Goal: Task Accomplishment & Management: Complete application form

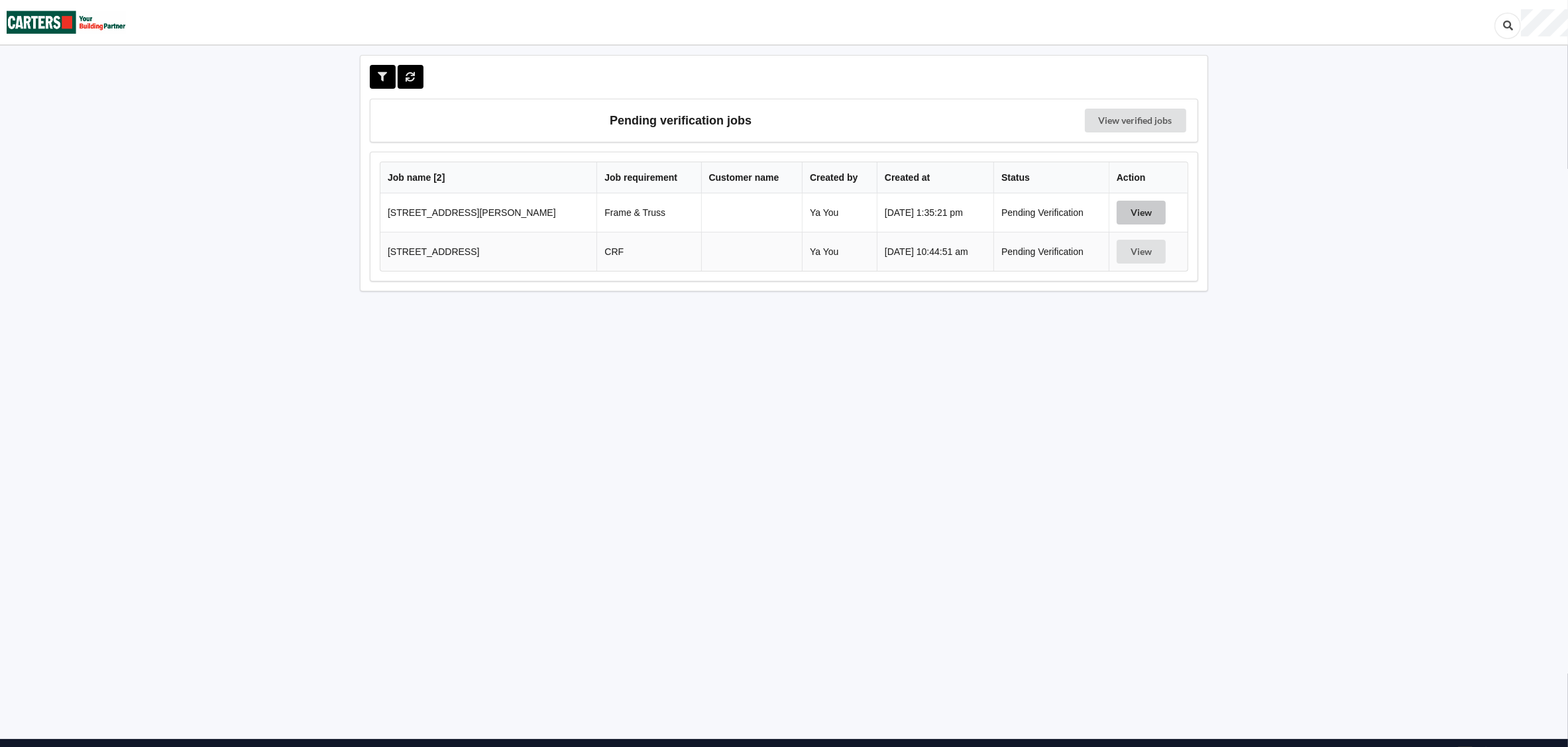
click at [1140, 210] on button "View" at bounding box center [1140, 213] width 49 height 24
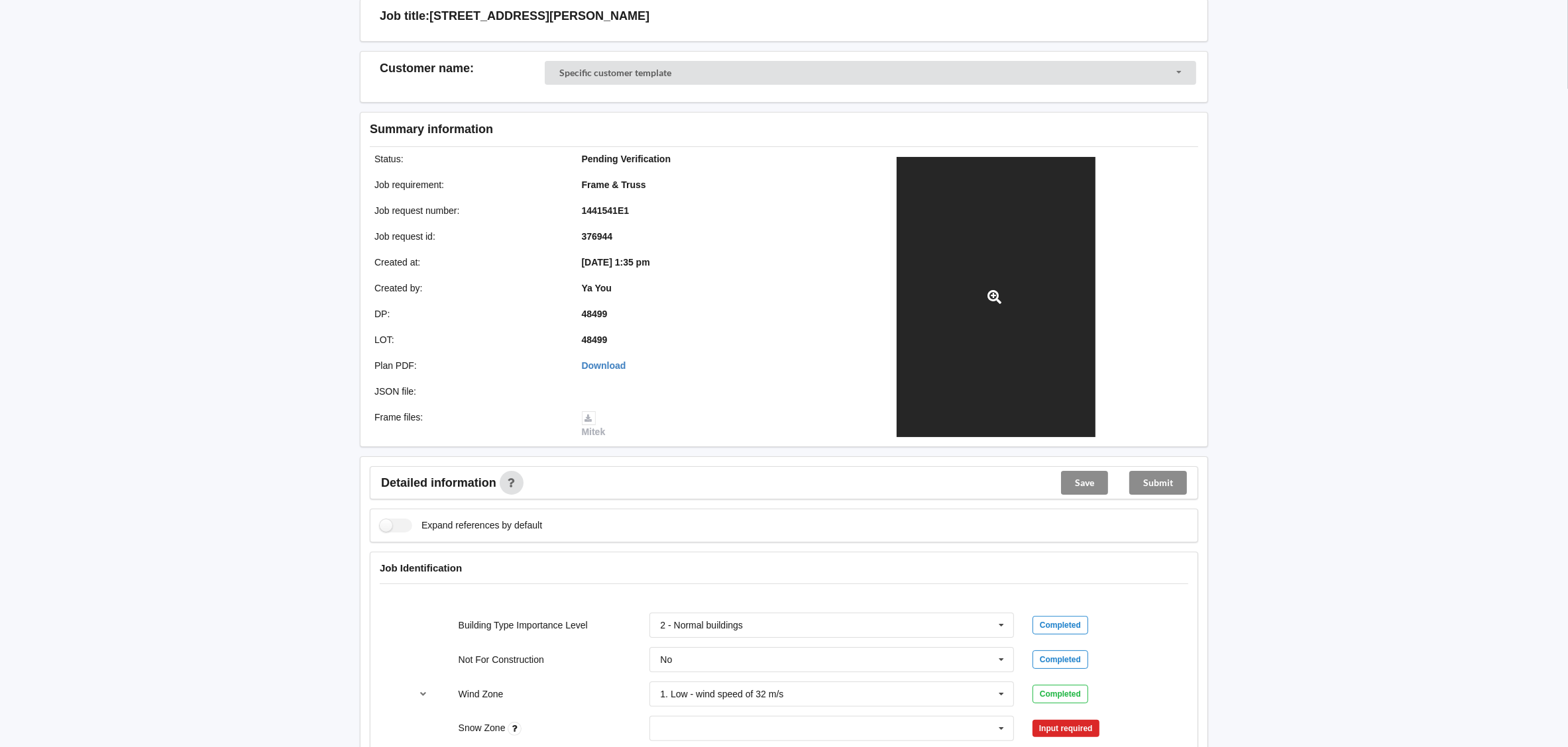
scroll to position [397, 0]
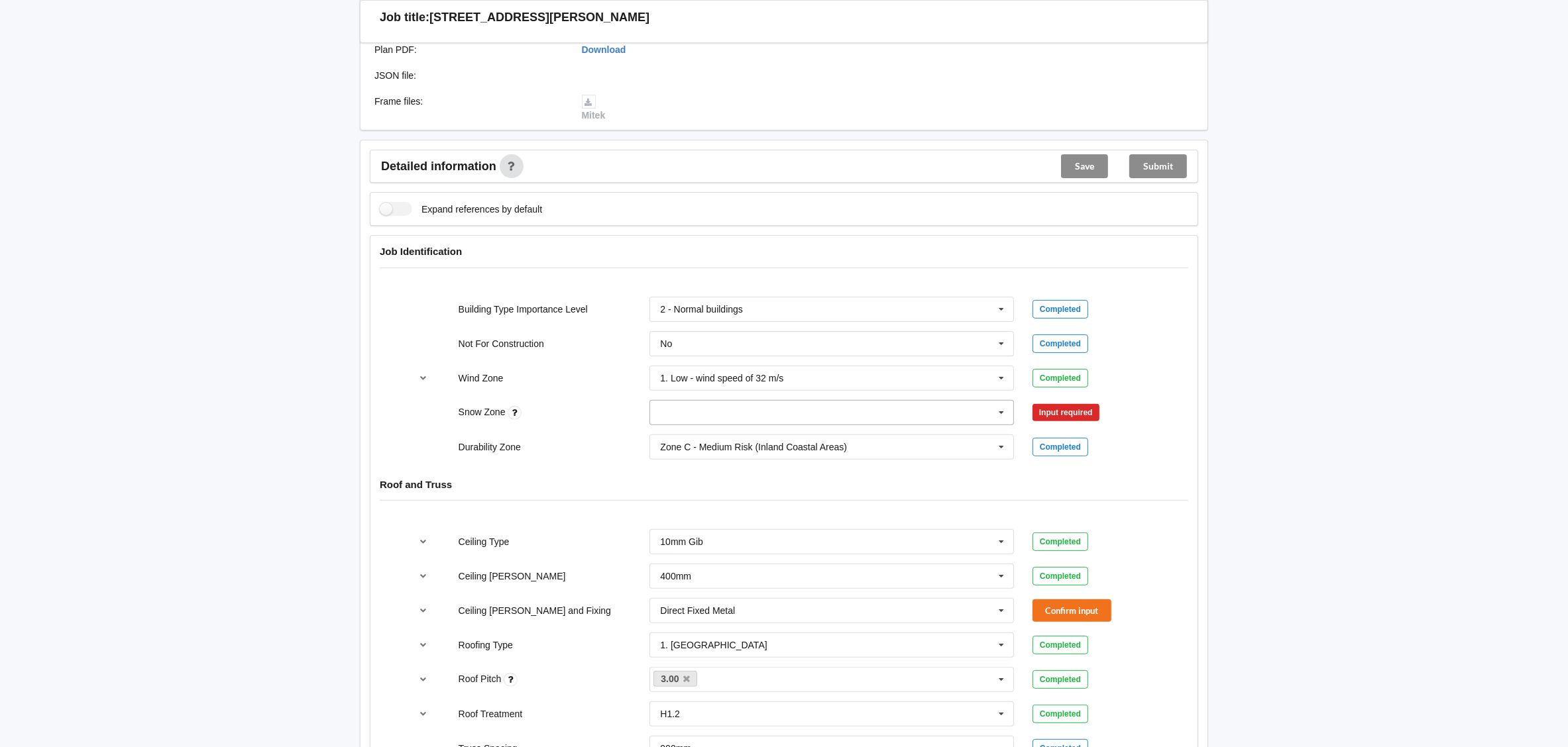
click at [945, 408] on input "text" at bounding box center [832, 413] width 363 height 24
click at [881, 433] on div "N0" at bounding box center [831, 437] width 363 height 25
click at [1047, 408] on button "Confirm input" at bounding box center [1072, 412] width 79 height 21
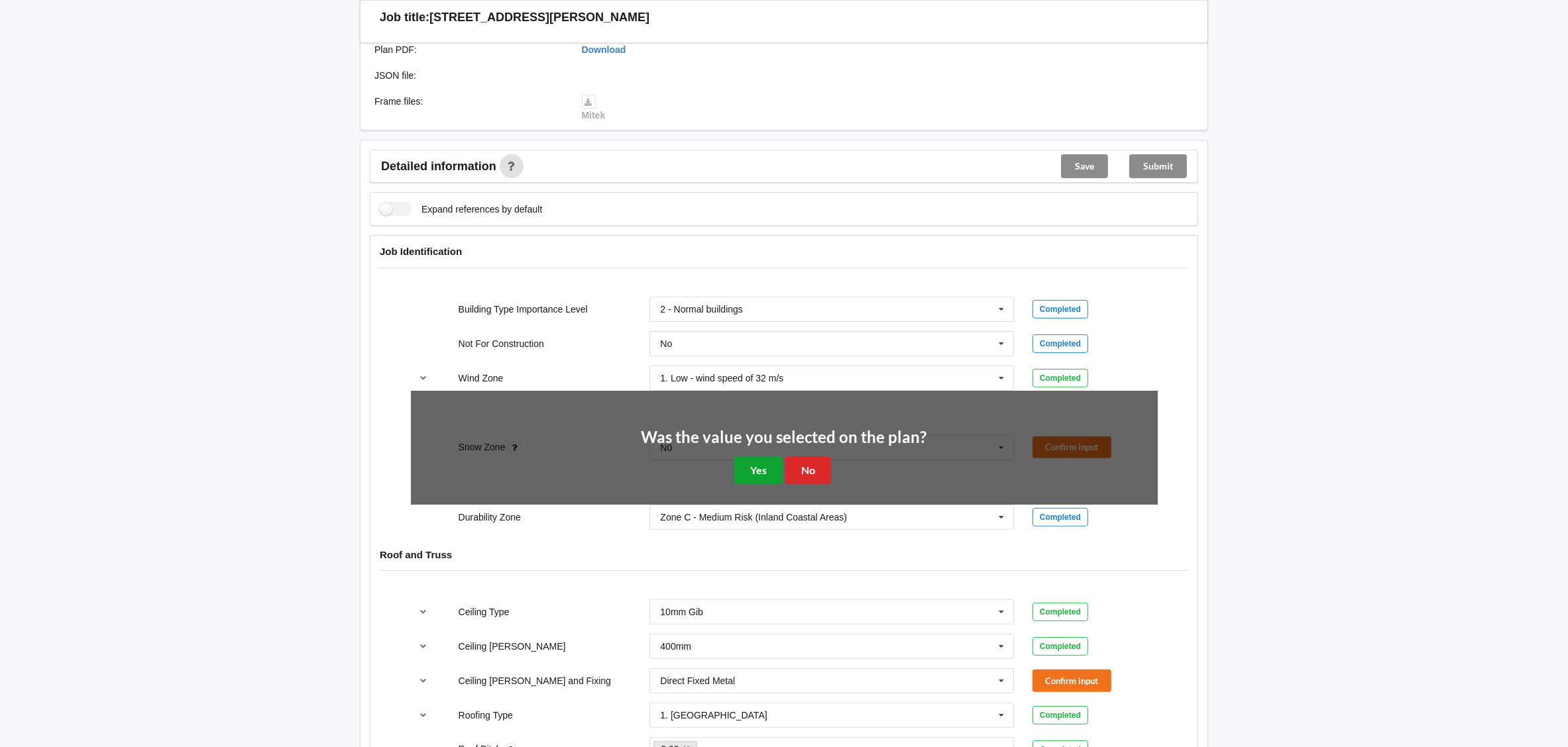
click at [770, 469] on button "Yes" at bounding box center [758, 471] width 48 height 27
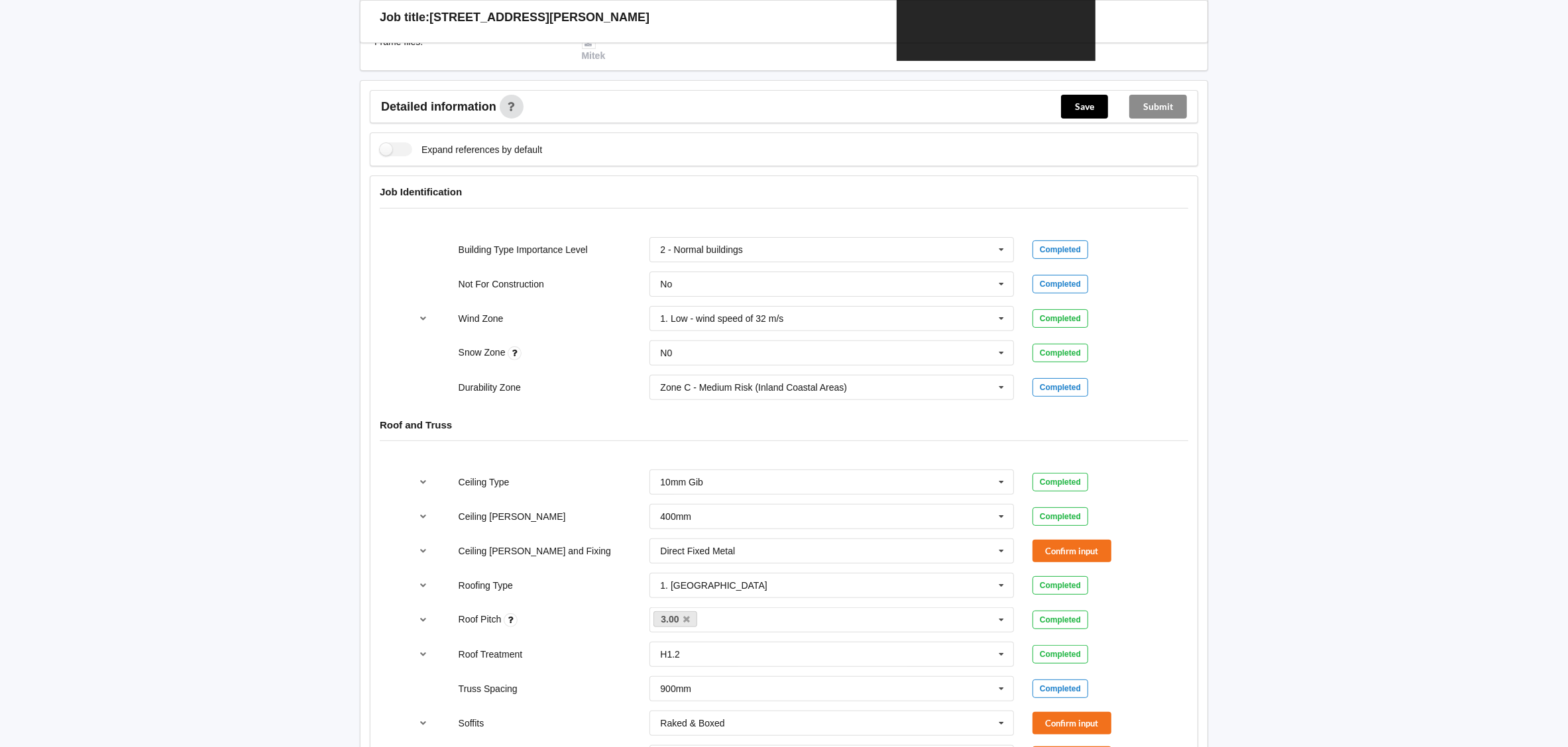
scroll to position [596, 0]
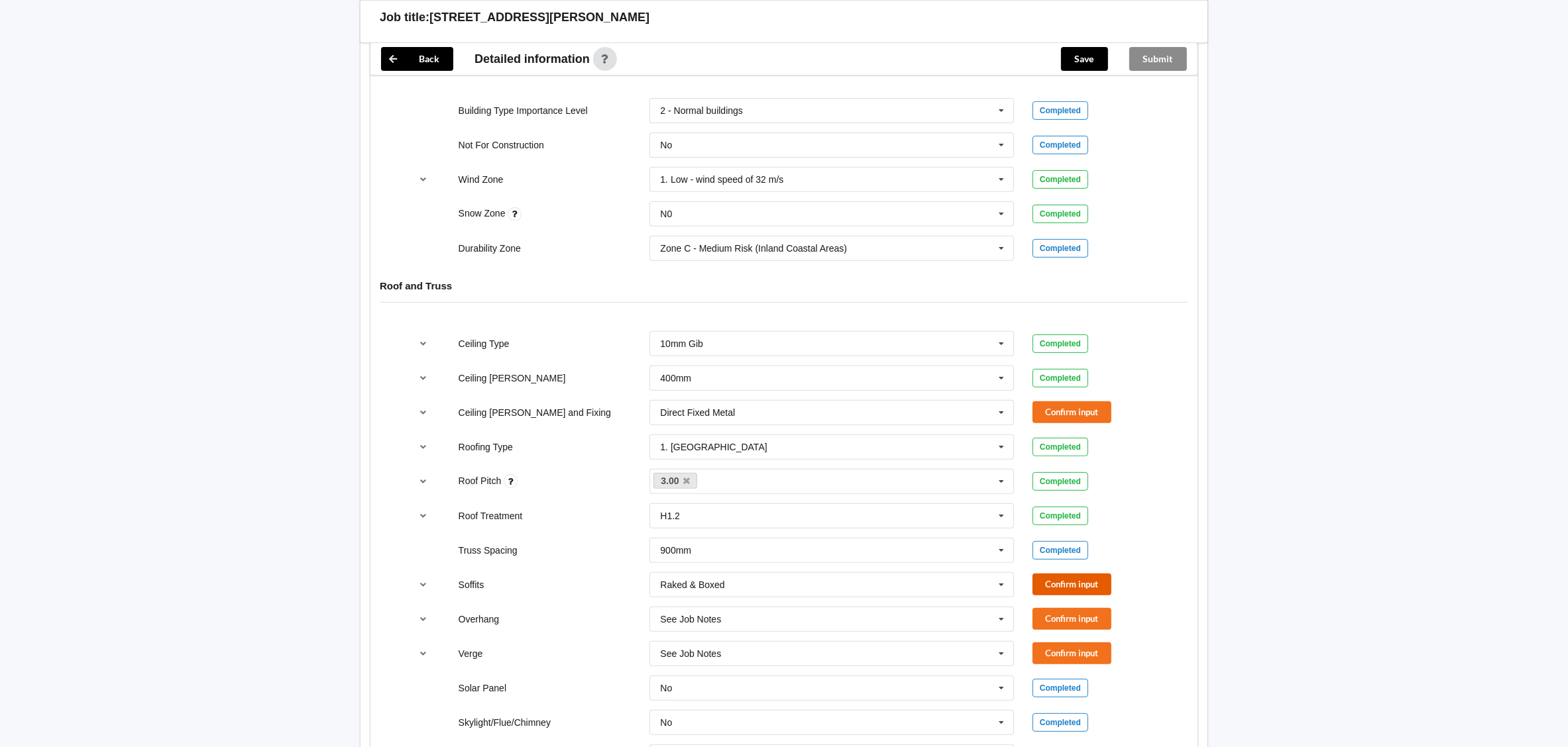
click at [1064, 591] on button "Confirm input" at bounding box center [1072, 584] width 79 height 21
click at [1062, 621] on button "Confirm input" at bounding box center [1072, 618] width 79 height 21
click at [1064, 659] on button "Confirm input" at bounding box center [1072, 653] width 79 height 21
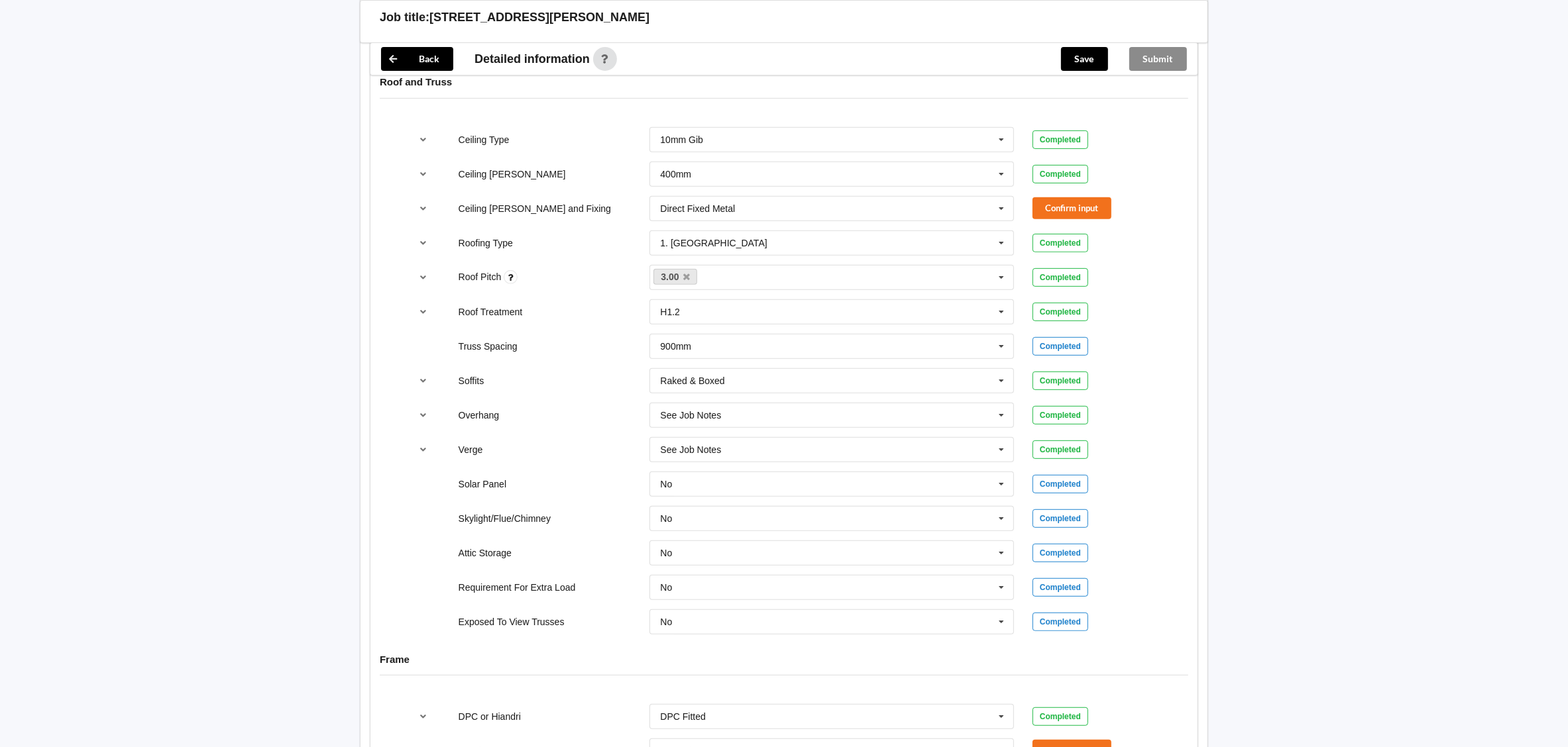
scroll to position [1192, 0]
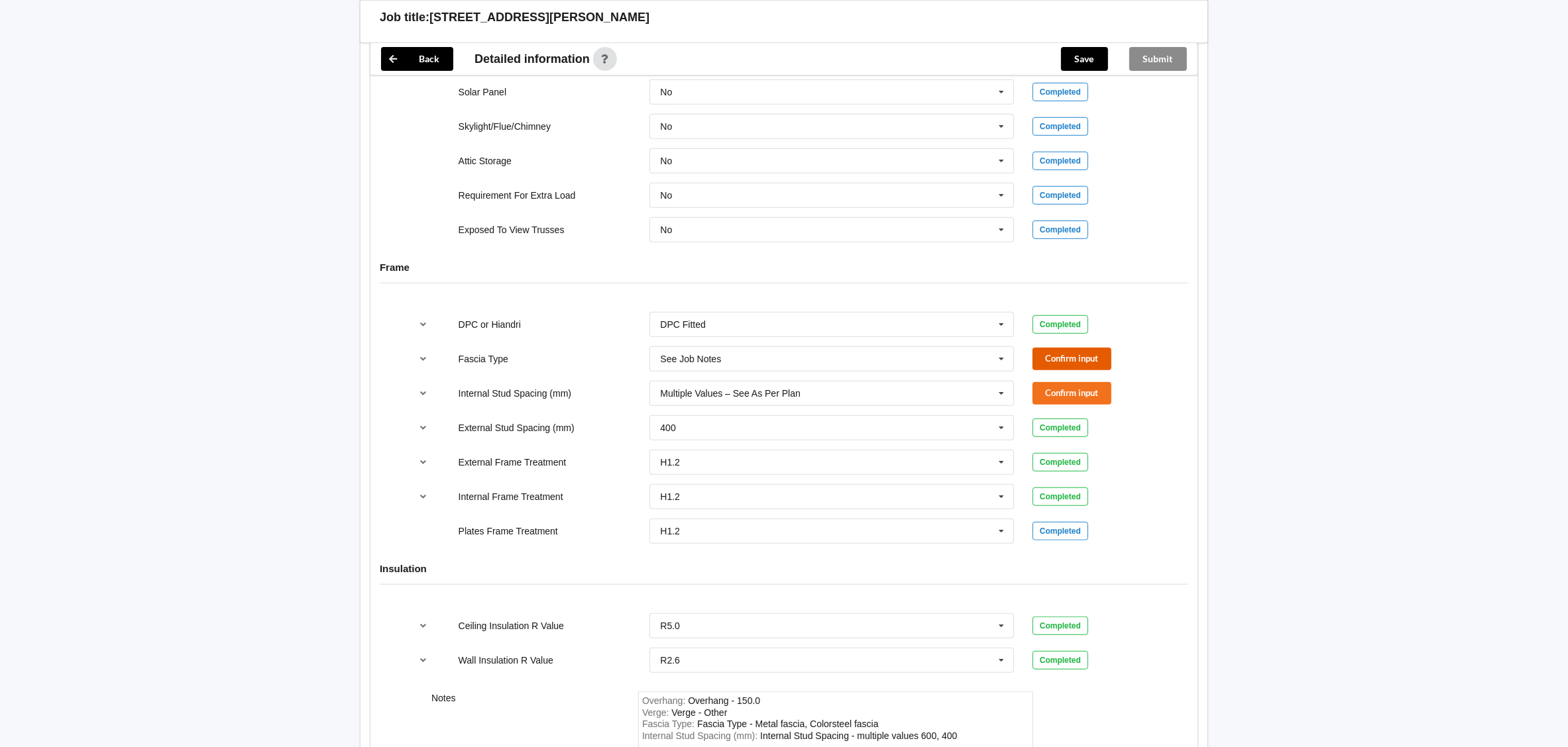
click at [1054, 360] on button "Confirm input" at bounding box center [1072, 358] width 79 height 21
click at [1057, 404] on button "Confirm input" at bounding box center [1072, 392] width 79 height 21
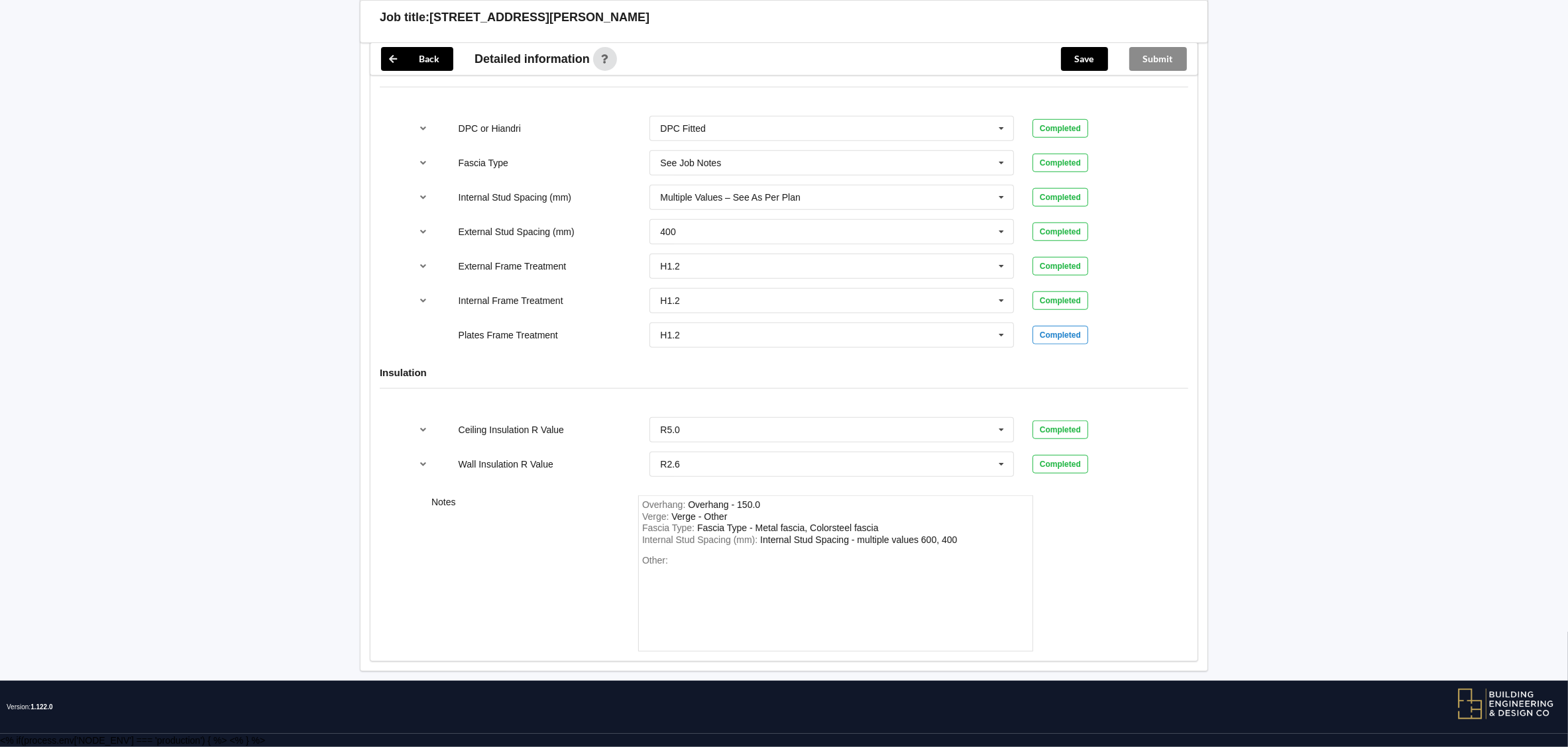
scroll to position [902, 0]
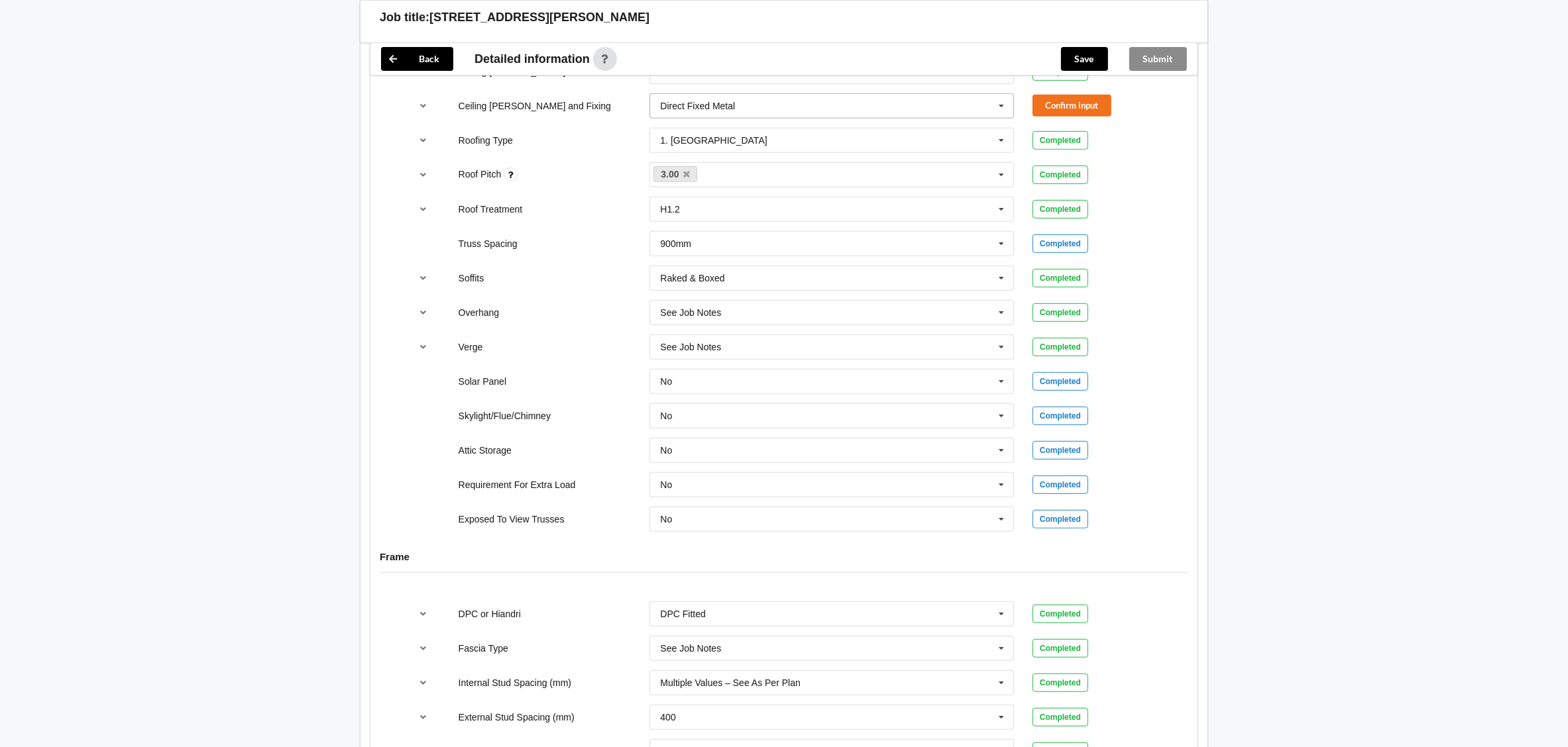
click at [1005, 110] on icon at bounding box center [1000, 106] width 20 height 25
click at [924, 162] on div "Direct Fixed Timber" at bounding box center [831, 155] width 363 height 25
click at [1068, 108] on button "Confirm input" at bounding box center [1072, 105] width 79 height 21
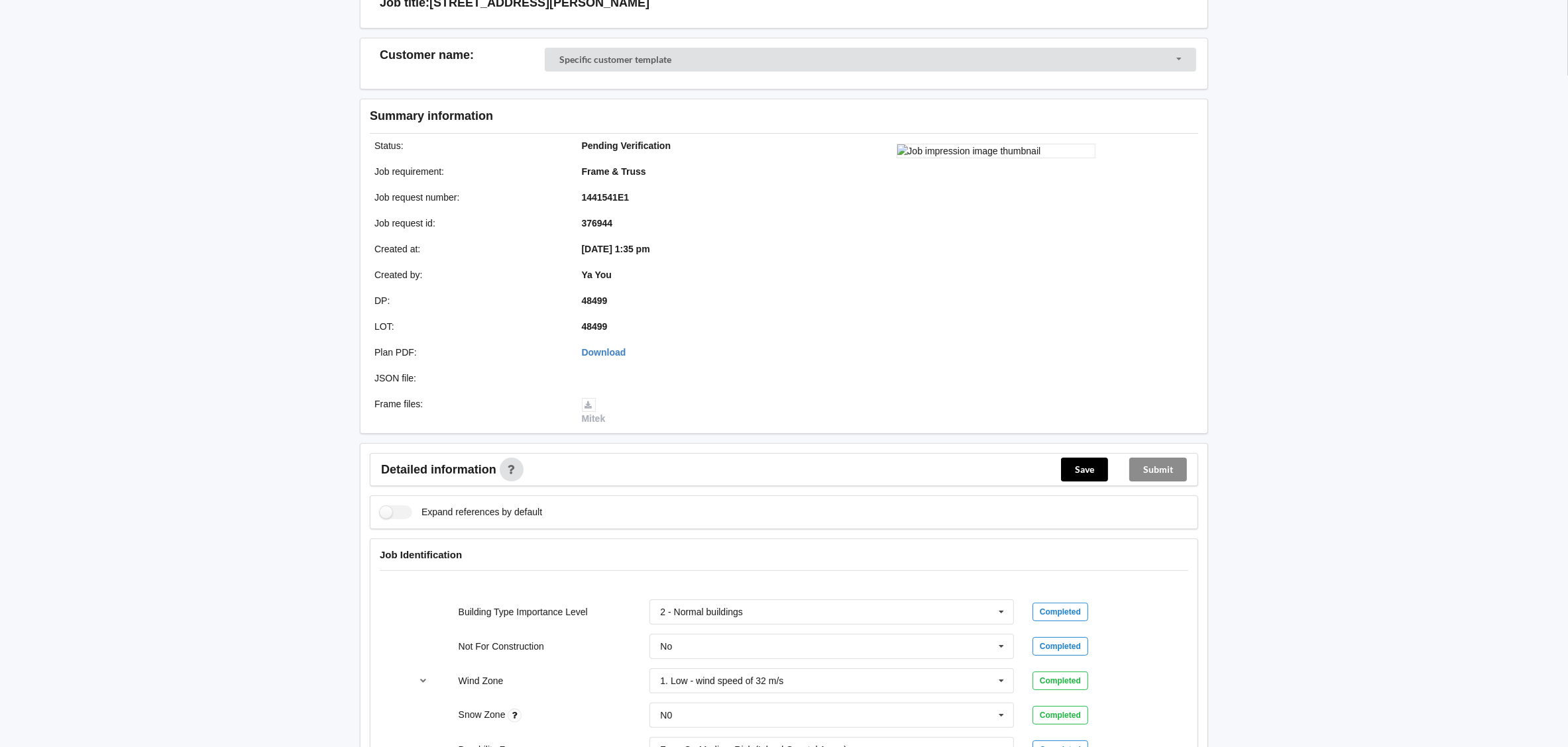
scroll to position [0, 0]
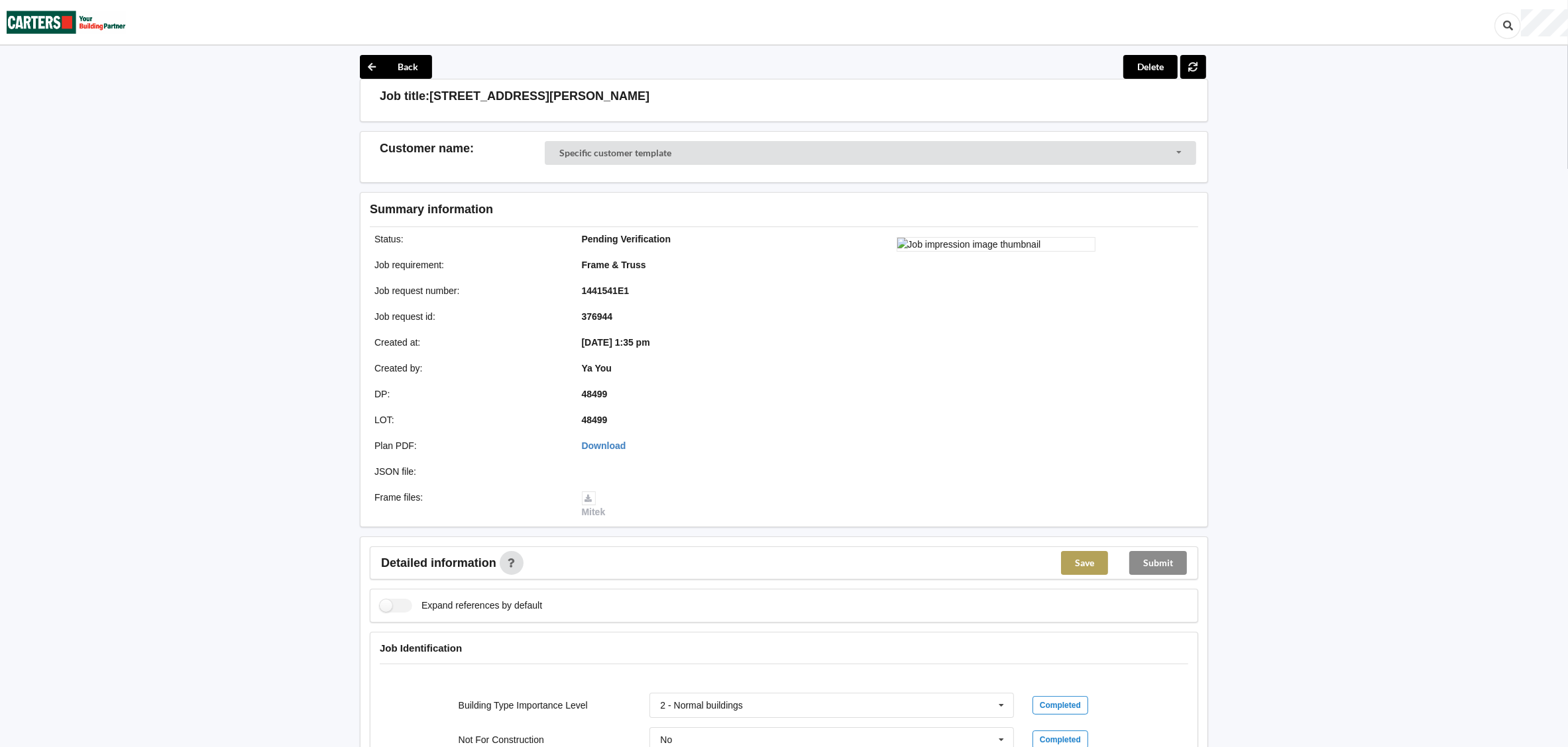
click at [1090, 559] on button "Save" at bounding box center [1084, 563] width 47 height 24
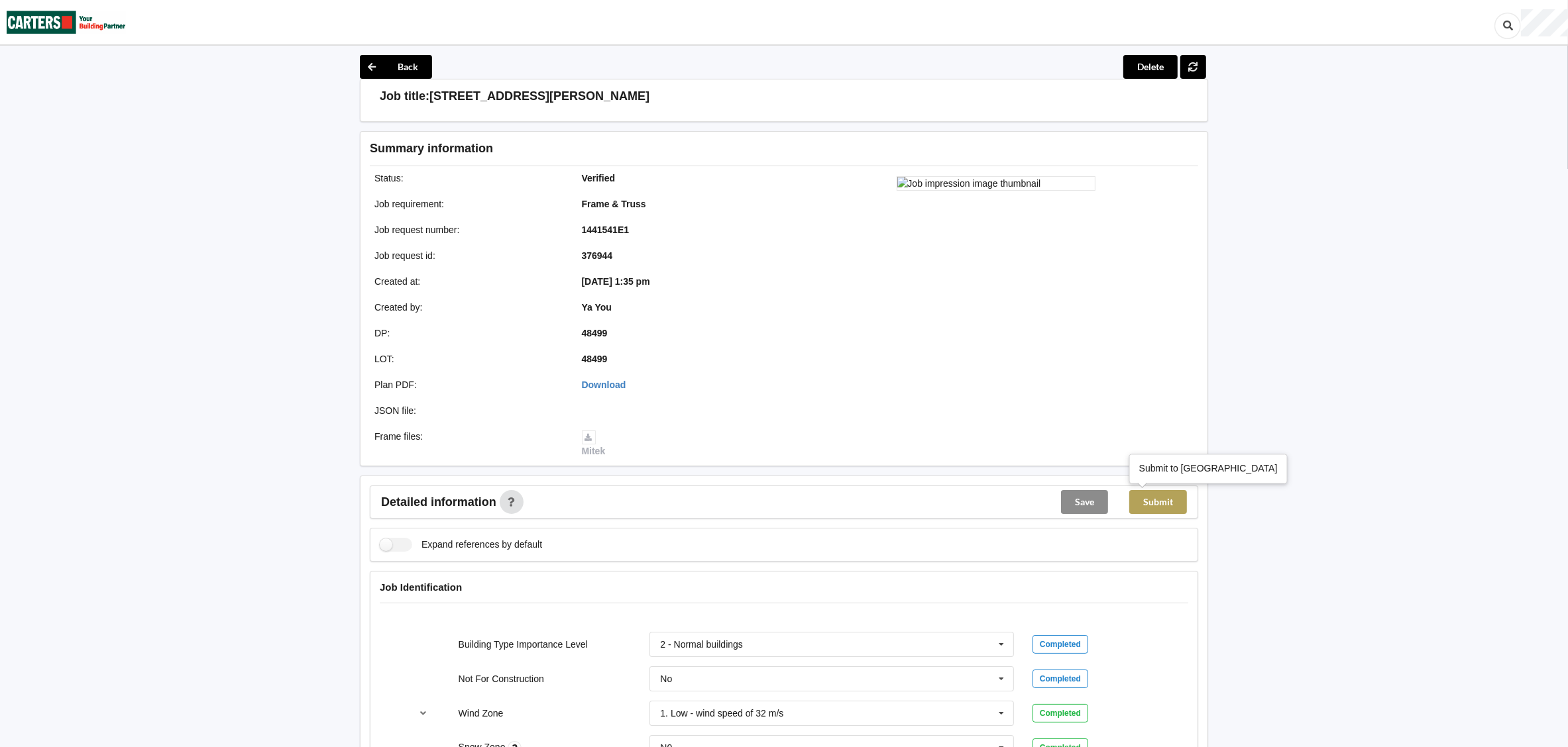
click at [1153, 495] on button "Submit" at bounding box center [1158, 502] width 58 height 24
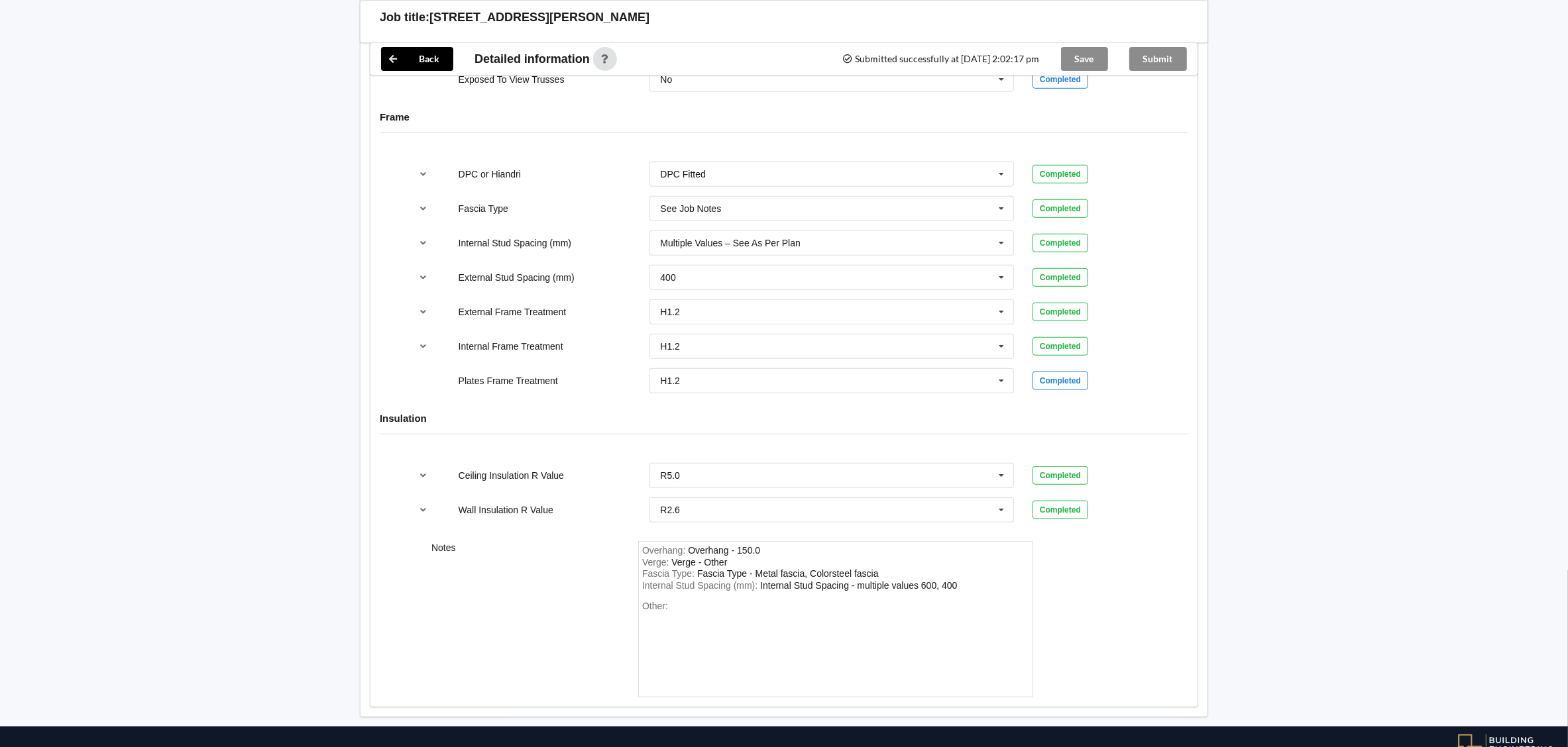
scroll to position [1338, 0]
